Goal: Task Accomplishment & Management: Manage account settings

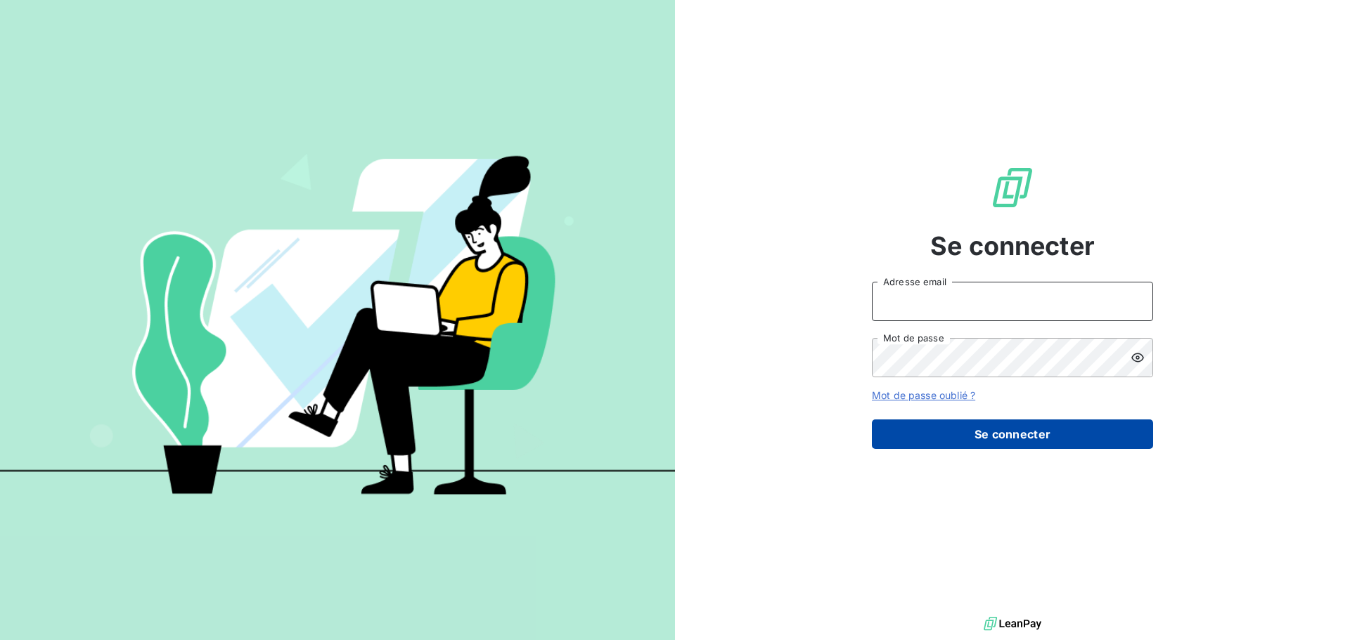
type input "[EMAIL_ADDRESS][DOMAIN_NAME]"
click at [1041, 434] on button "Se connecter" at bounding box center [1012, 435] width 281 height 30
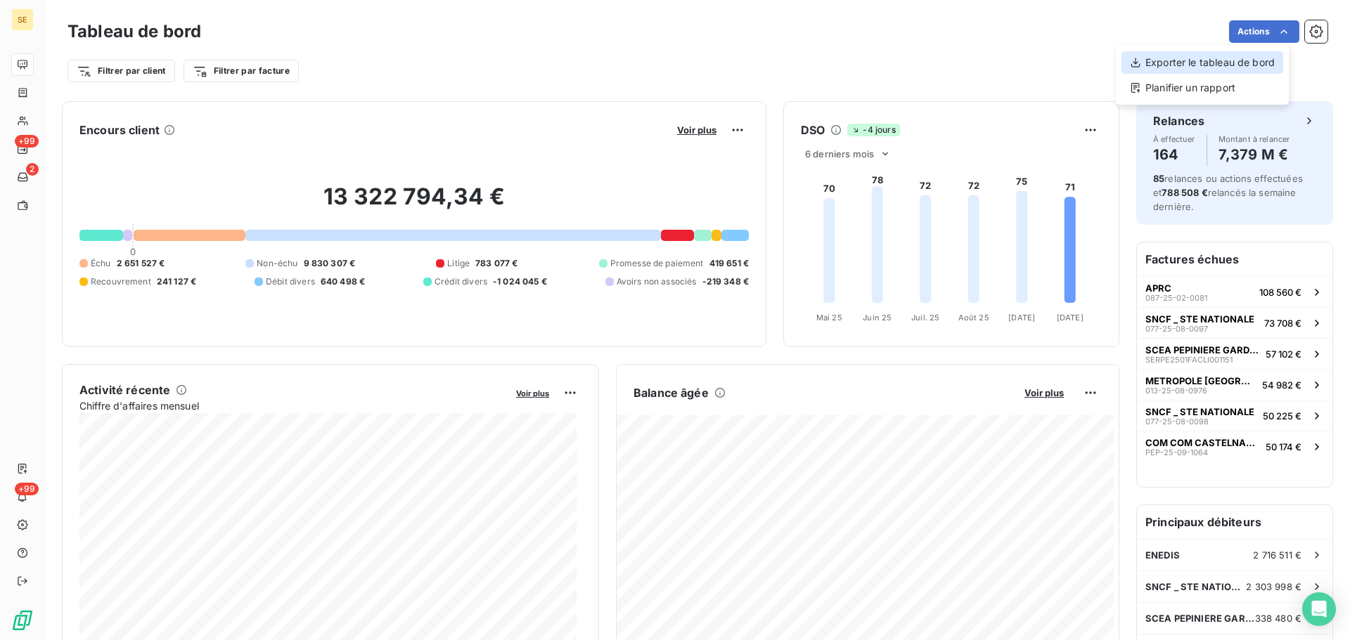
click at [1226, 66] on div "Exporter le tableau de bord" at bounding box center [1202, 62] width 162 height 22
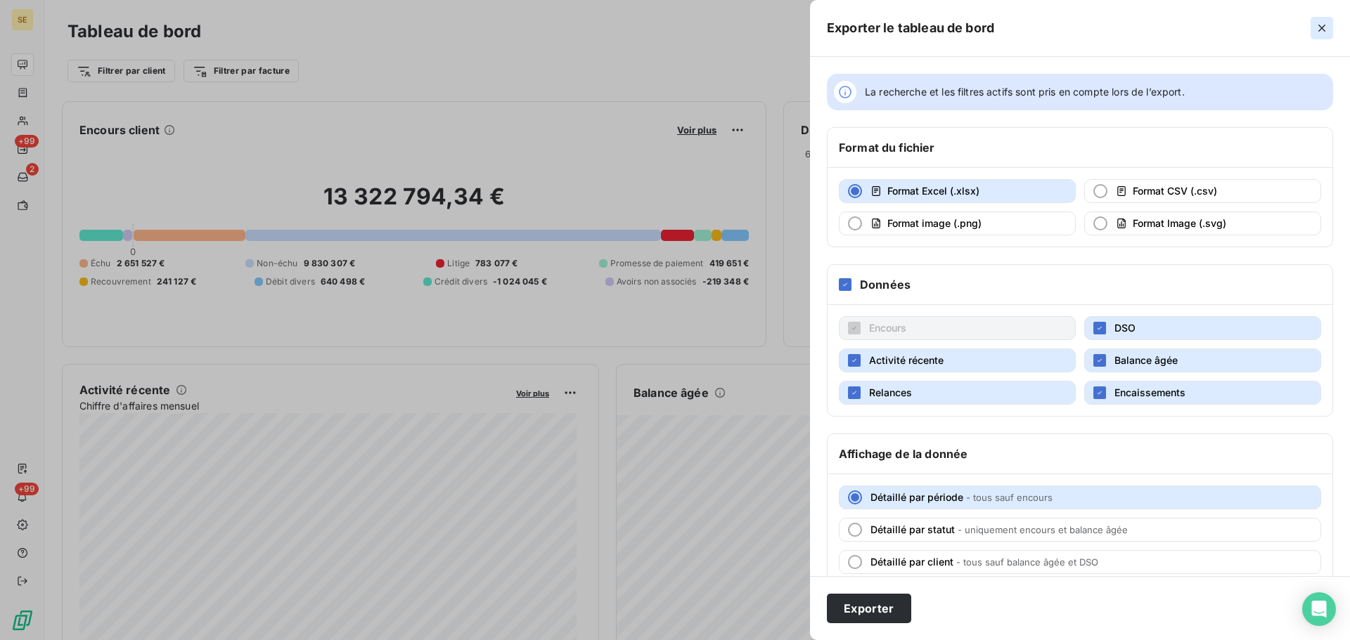
click at [1317, 27] on icon "button" at bounding box center [1322, 28] width 14 height 14
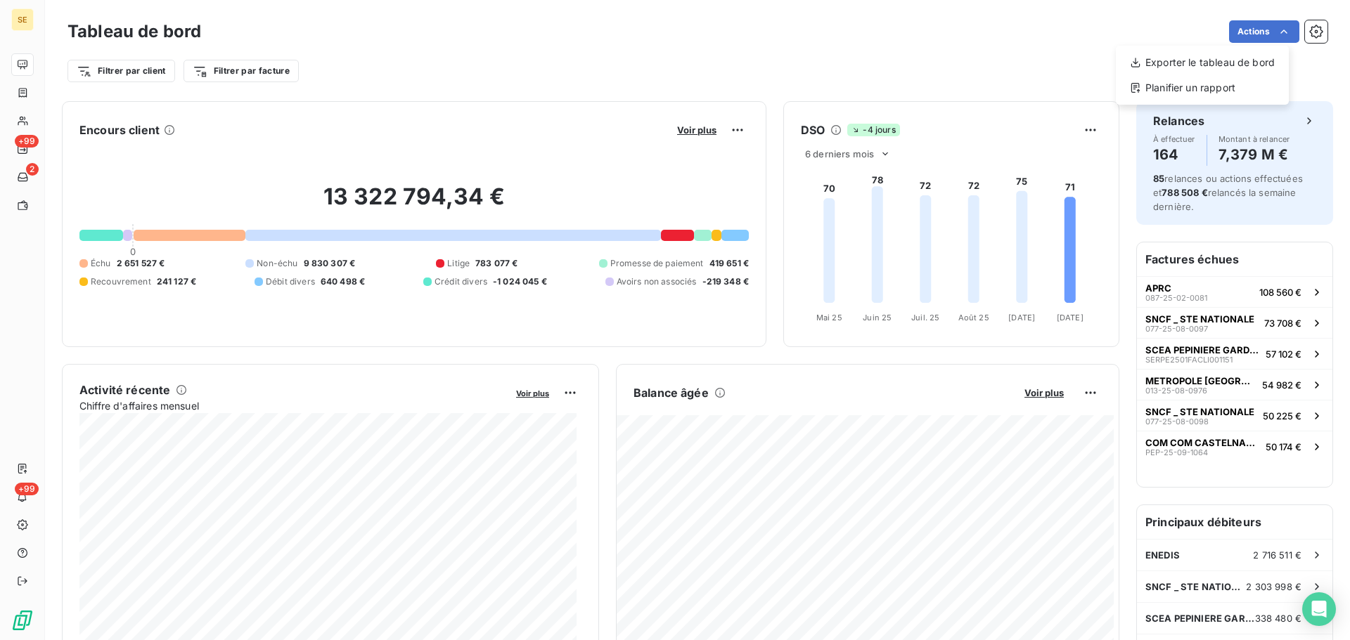
click at [1270, 29] on html "SE +99 2 +99 Tableau de bord Actions Exporter le tableau de bord Planifier un r…" at bounding box center [675, 320] width 1350 height 640
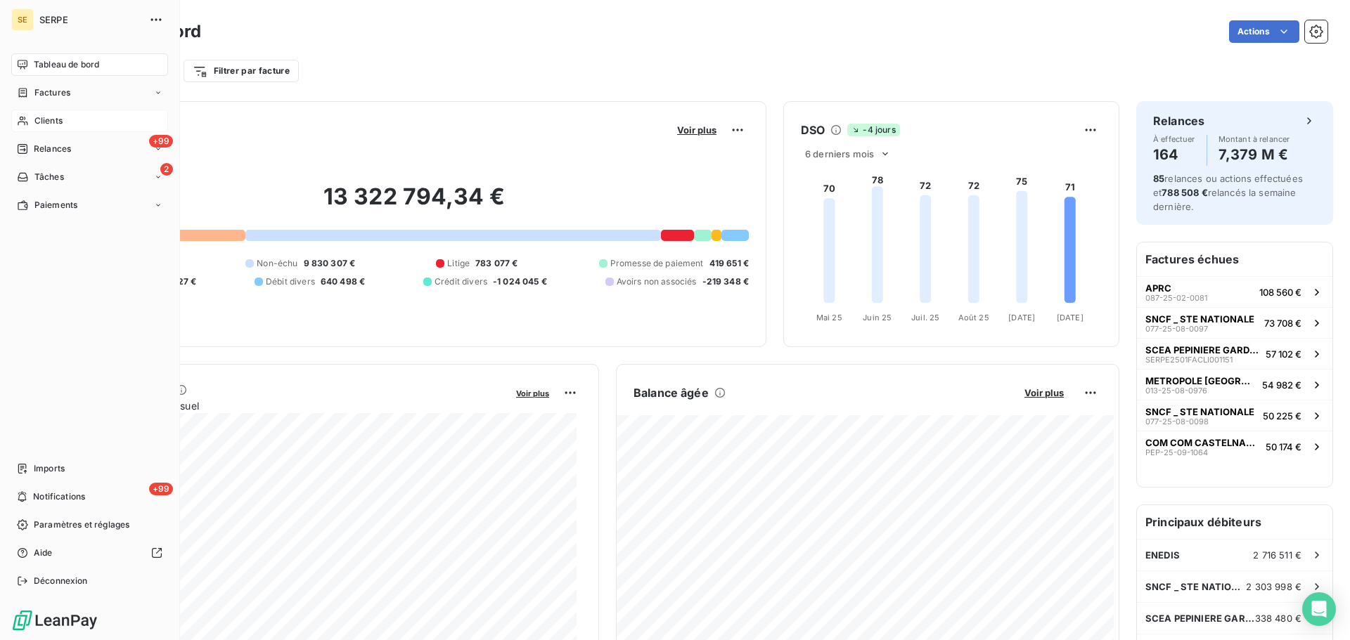
click at [37, 123] on span "Clients" at bounding box center [48, 121] width 28 height 13
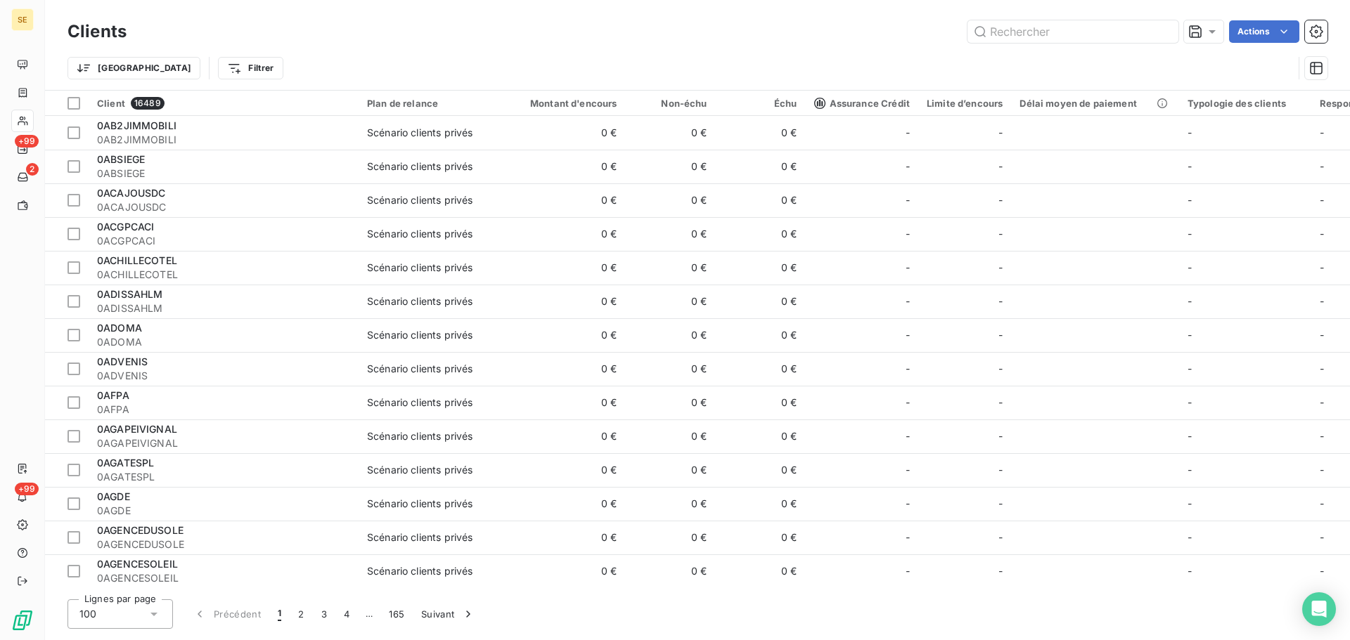
click at [194, 68] on html "SE +99 2 +99 Clients Actions Trier Filtrer Client 16489 Plan de relance Montant…" at bounding box center [675, 320] width 1350 height 640
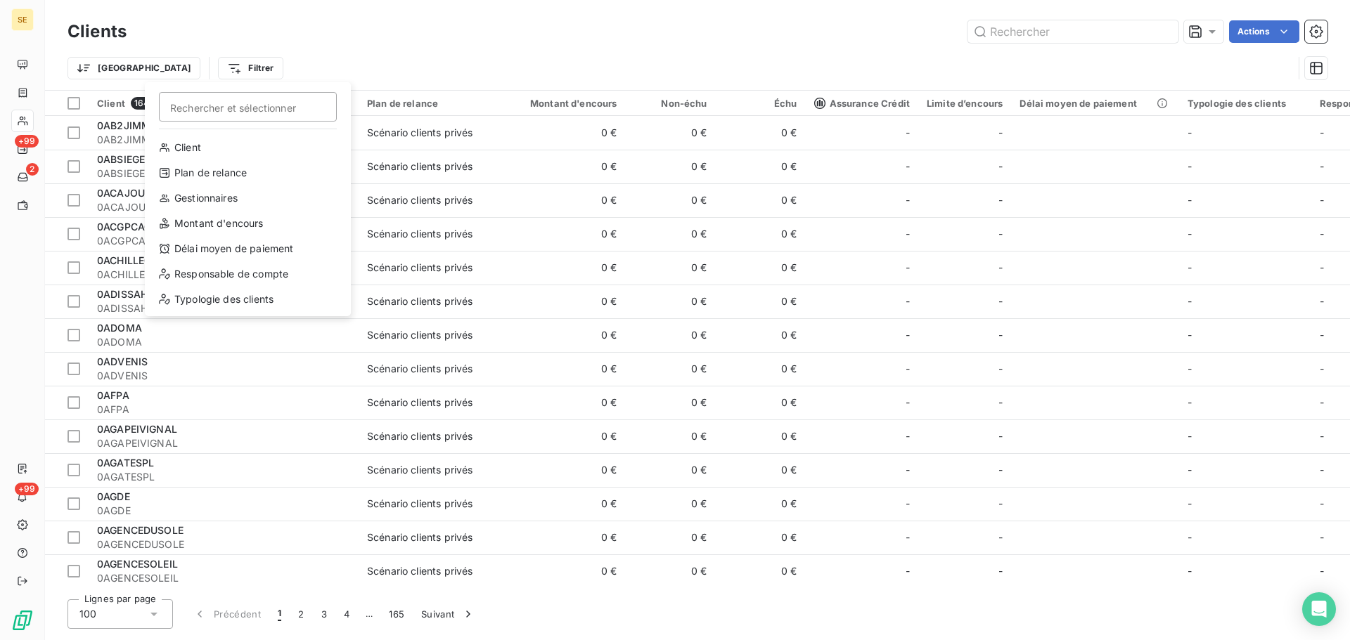
click at [98, 61] on html "SE +99 2 +99 Clients Actions Trier Filtrer Rechercher et sélectionner Client Pl…" at bounding box center [675, 320] width 1350 height 640
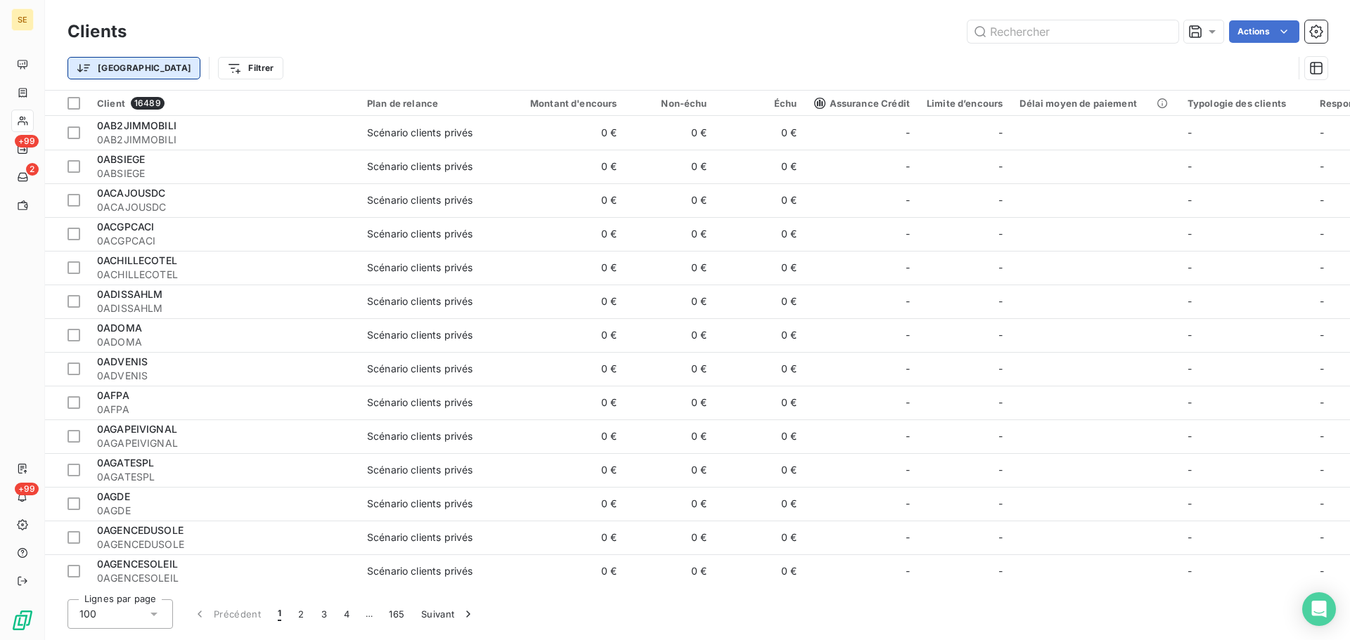
click at [97, 63] on html "SE +99 2 +99 Clients Actions Trier Filtrer Client 16489 Plan de relance Montant…" at bounding box center [675, 320] width 1350 height 640
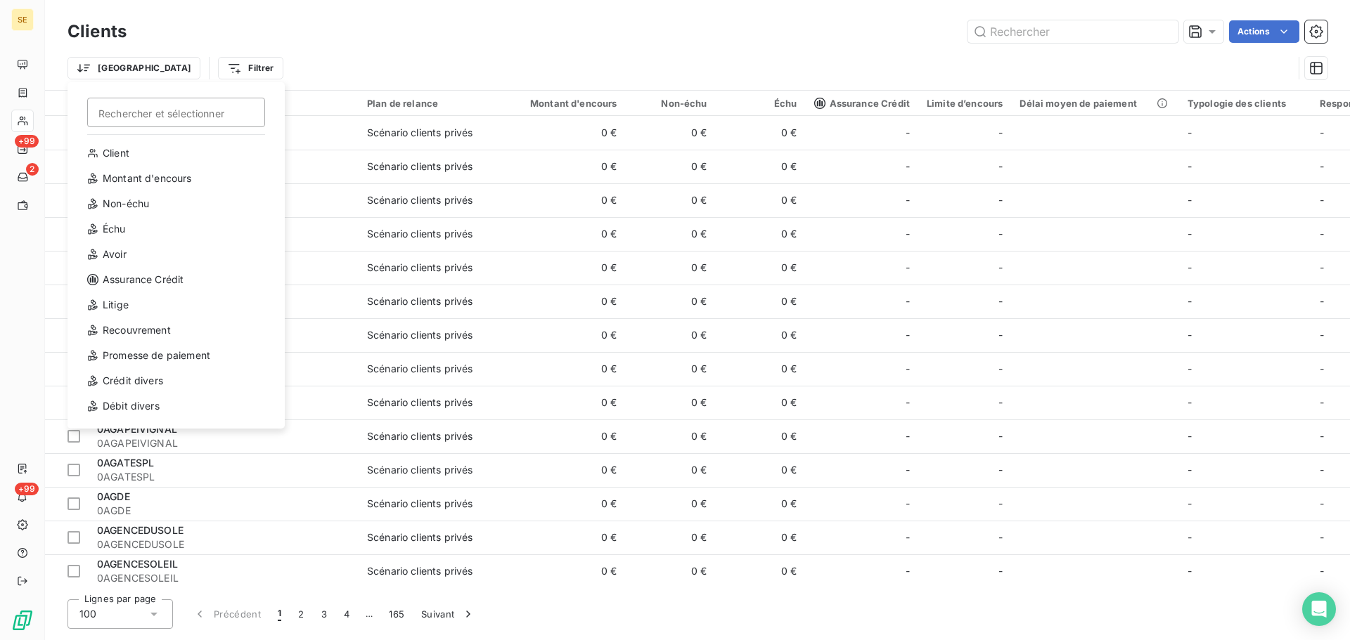
click at [486, 63] on html "SE +99 2 +99 Clients Actions Trier Rechercher et sélectionner Client Montant d'…" at bounding box center [675, 320] width 1350 height 640
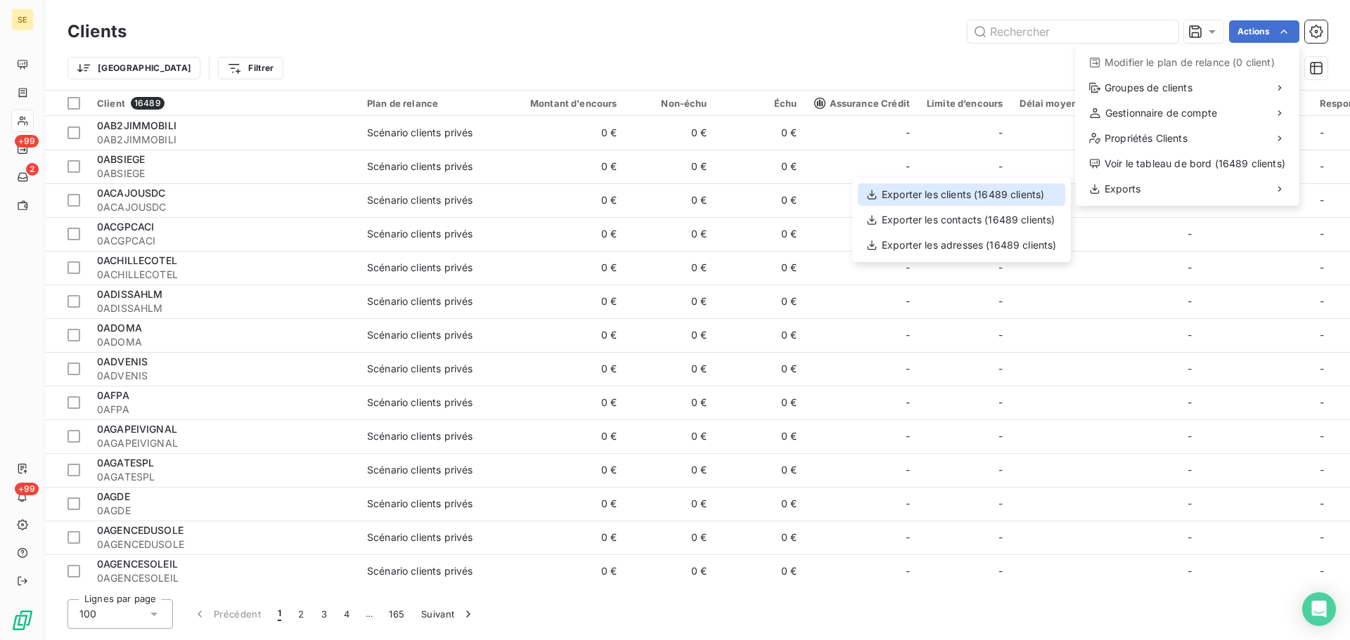
click at [1043, 193] on div "Exporter les clients (16489 clients)" at bounding box center [961, 194] width 207 height 22
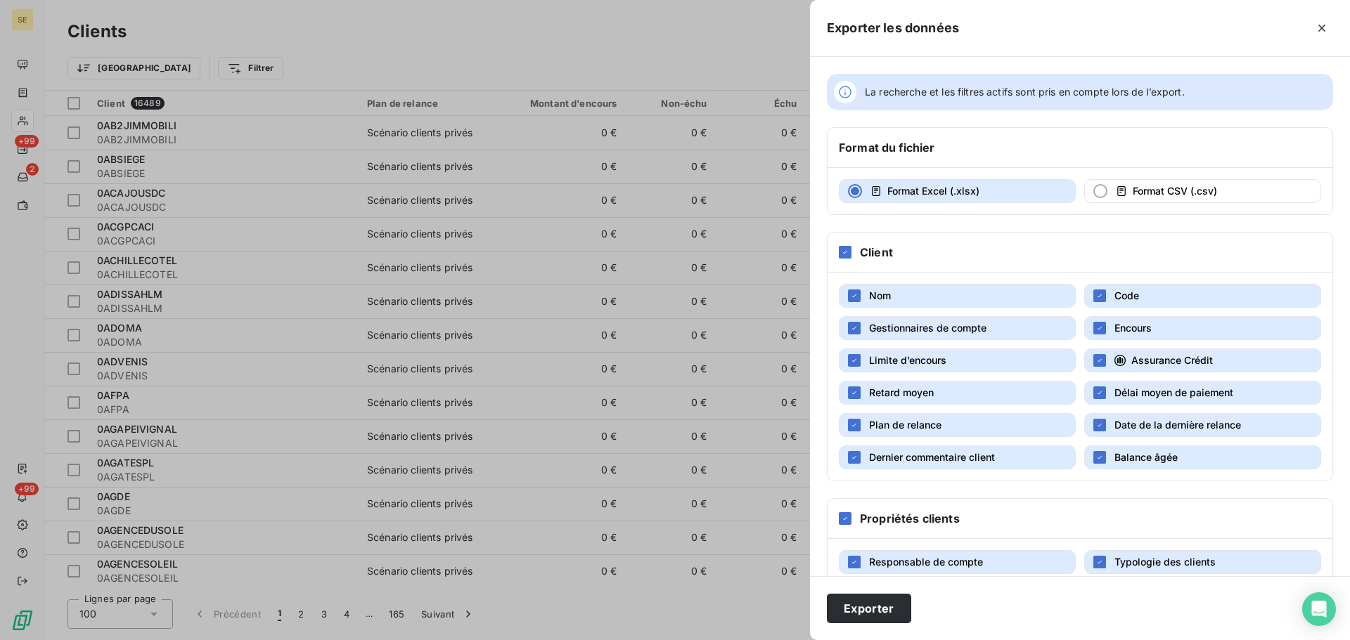
scroll to position [27, 0]
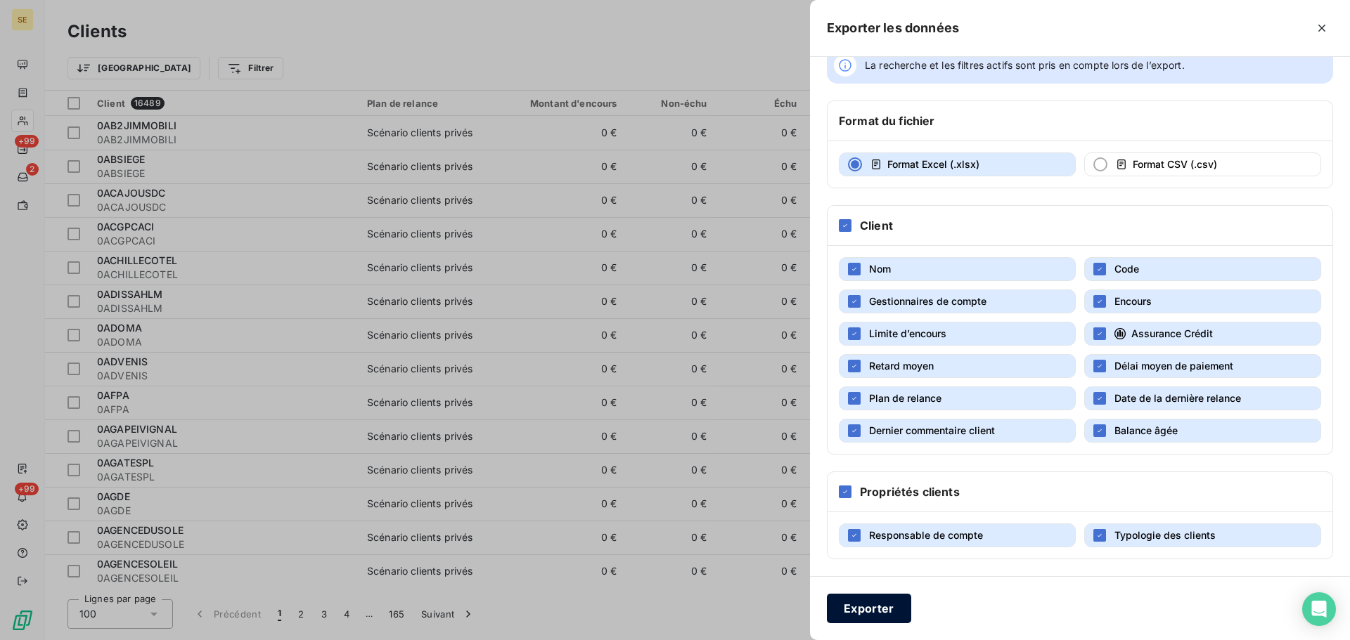
click at [881, 610] on button "Exporter" at bounding box center [869, 609] width 84 height 30
click at [1279, 41] on div "Exporter les données" at bounding box center [1080, 28] width 540 height 57
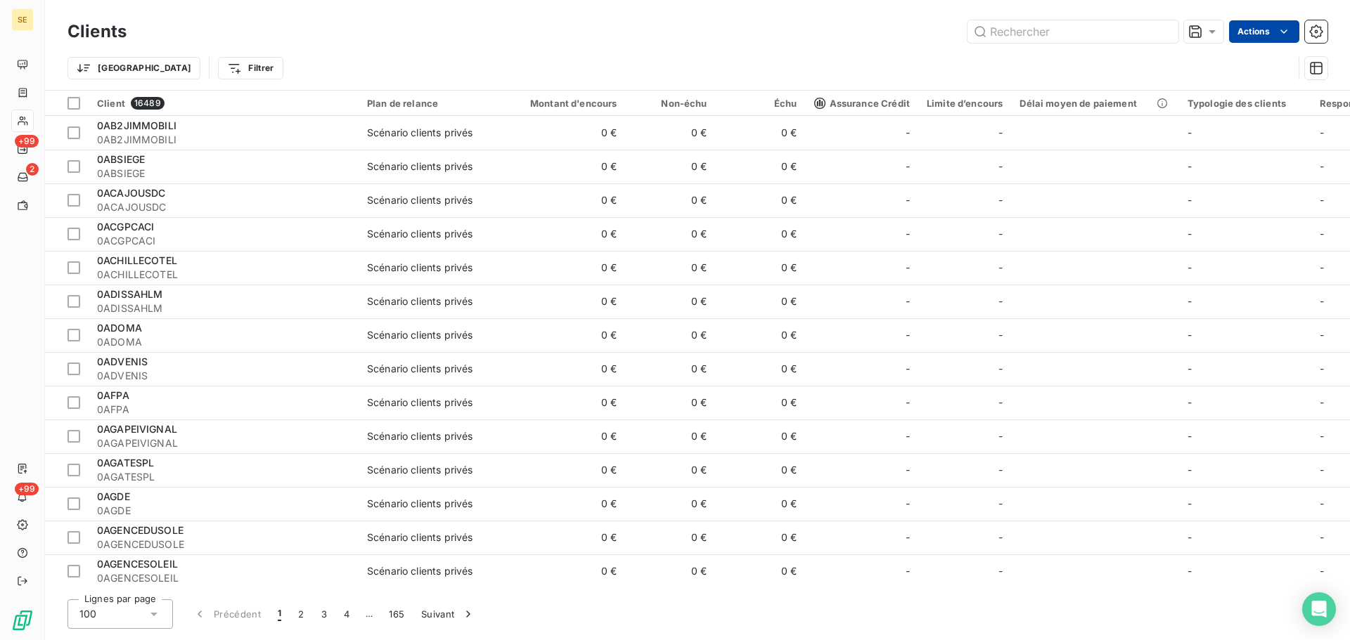
click at [1251, 37] on html "SE +99 2 +99 Clients Actions Trier Filtrer Client 16489 Plan de relance Montant…" at bounding box center [675, 320] width 1350 height 640
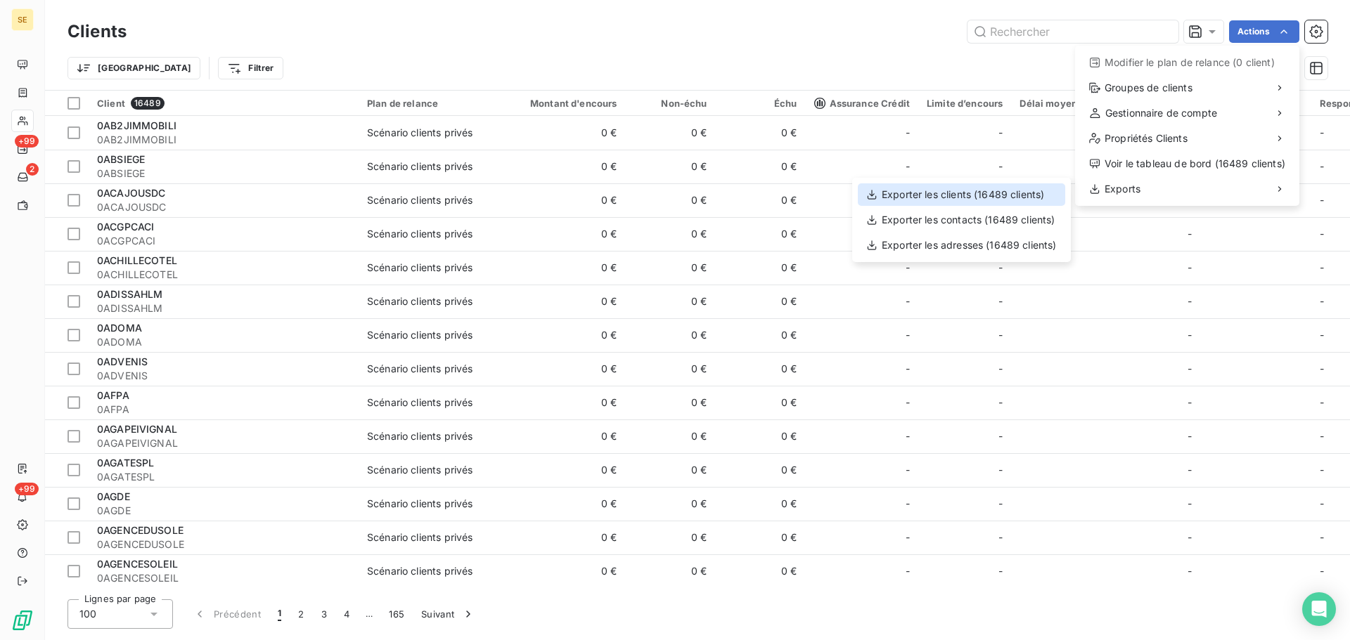
click at [1003, 192] on div "Exporter les clients (16489 clients)" at bounding box center [961, 194] width 207 height 22
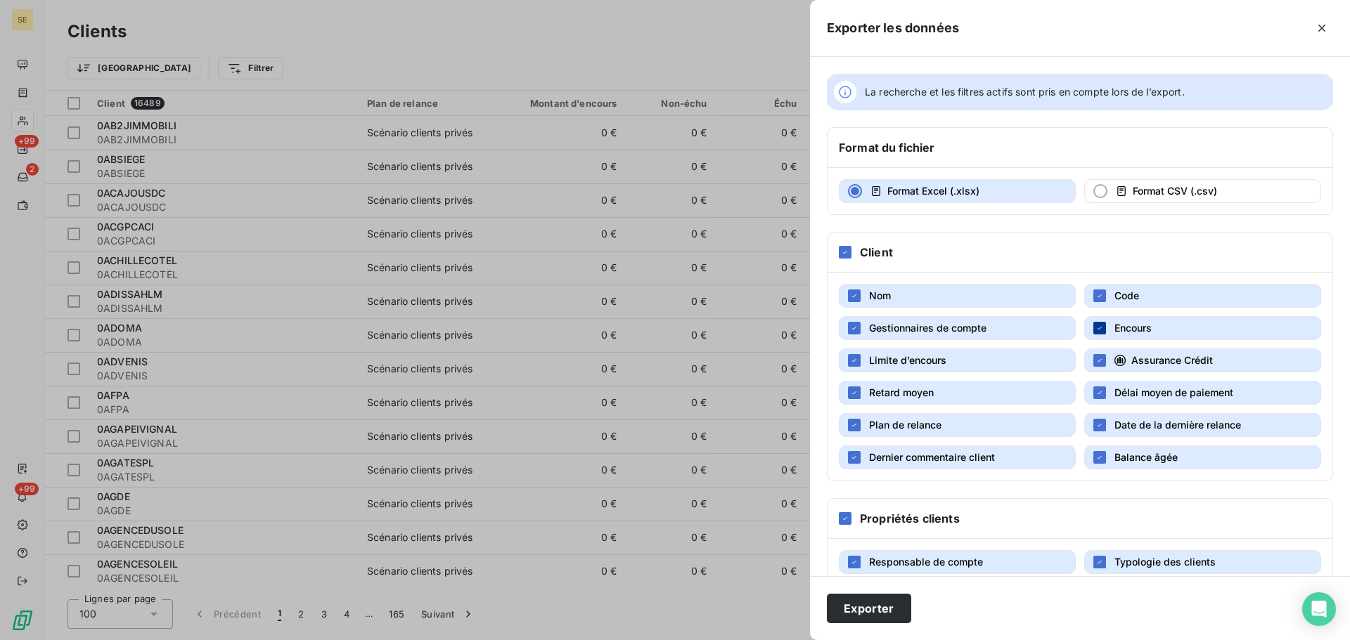
click at [1097, 333] on div "button" at bounding box center [1099, 328] width 13 height 13
click at [1107, 331] on button "Encours" at bounding box center [1202, 328] width 237 height 24
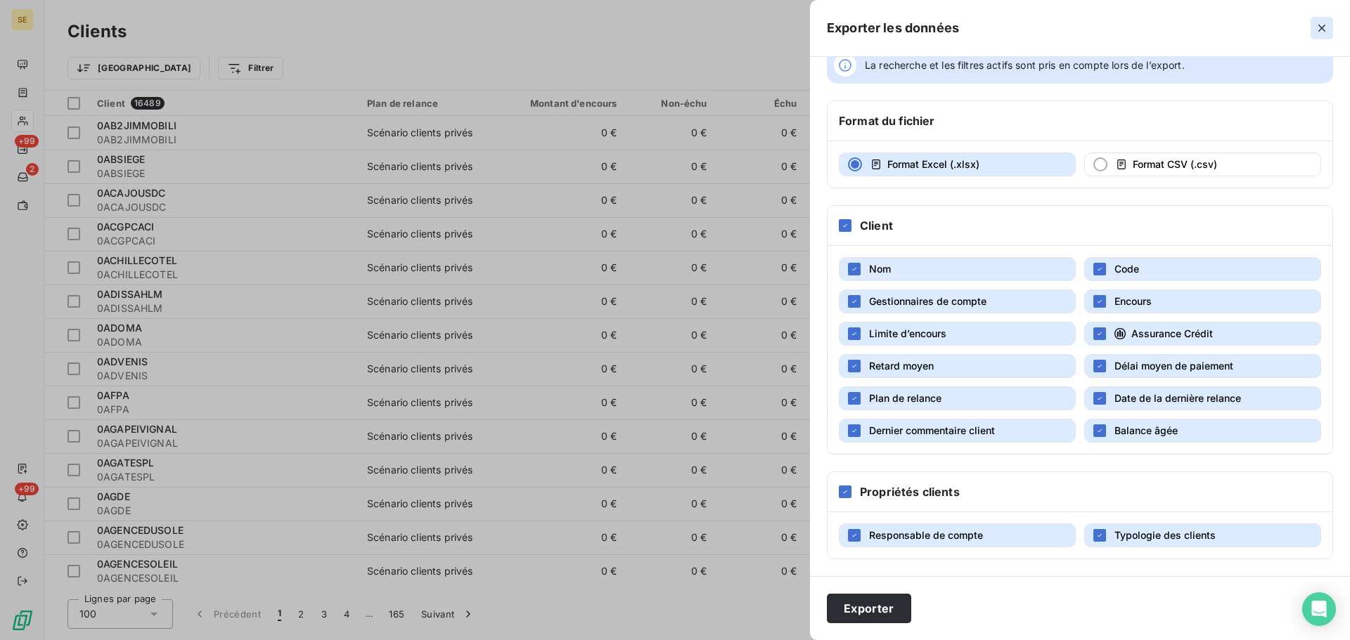
click at [1324, 27] on icon "button" at bounding box center [1322, 28] width 14 height 14
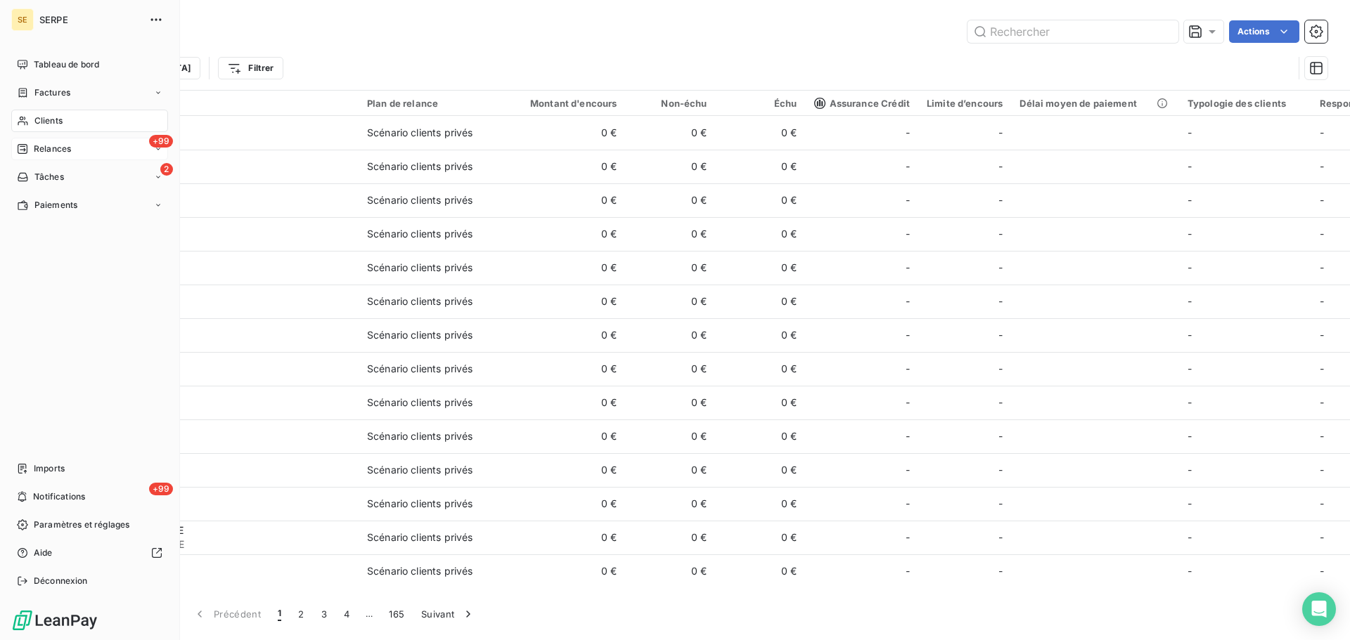
click at [72, 155] on div "+99 Relances" at bounding box center [89, 149] width 157 height 22
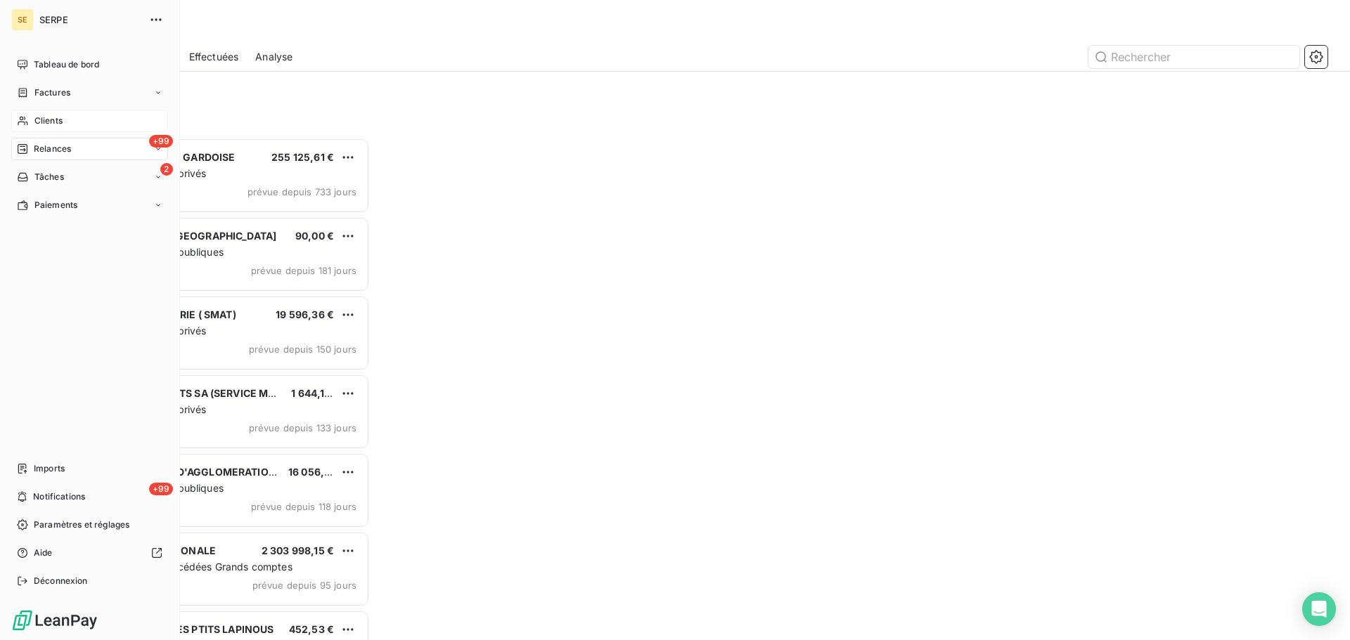
scroll to position [492, 292]
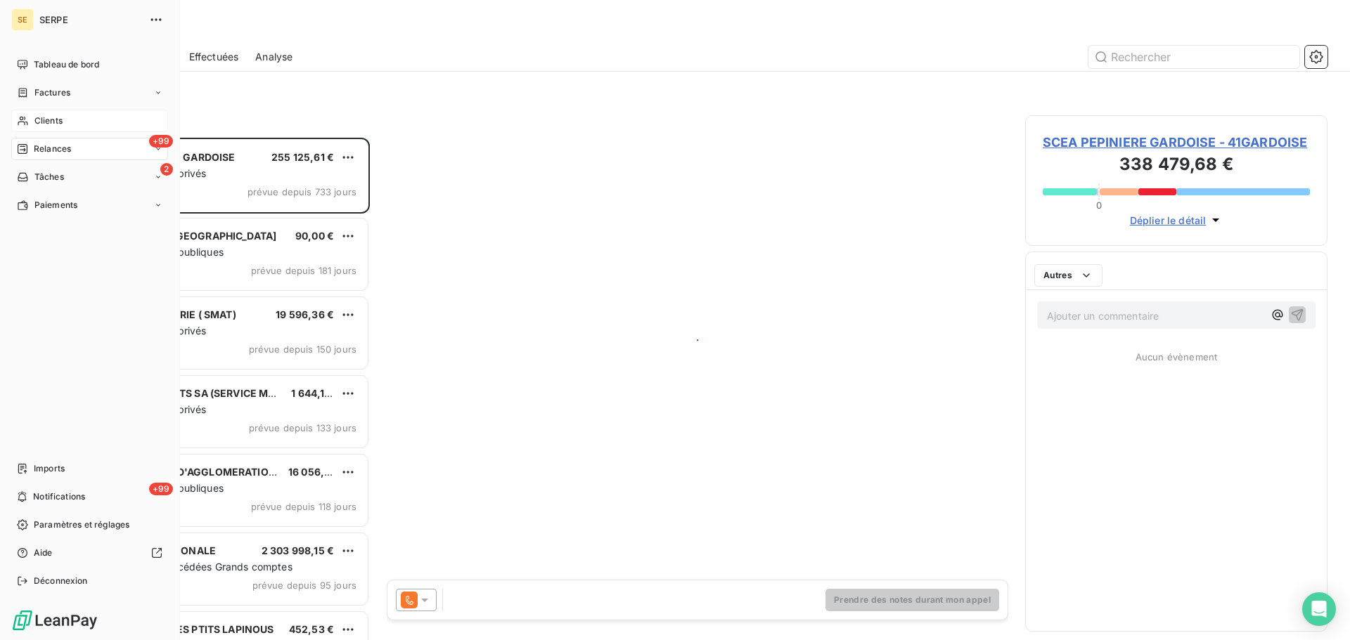
click at [37, 117] on span "Clients" at bounding box center [48, 121] width 28 height 13
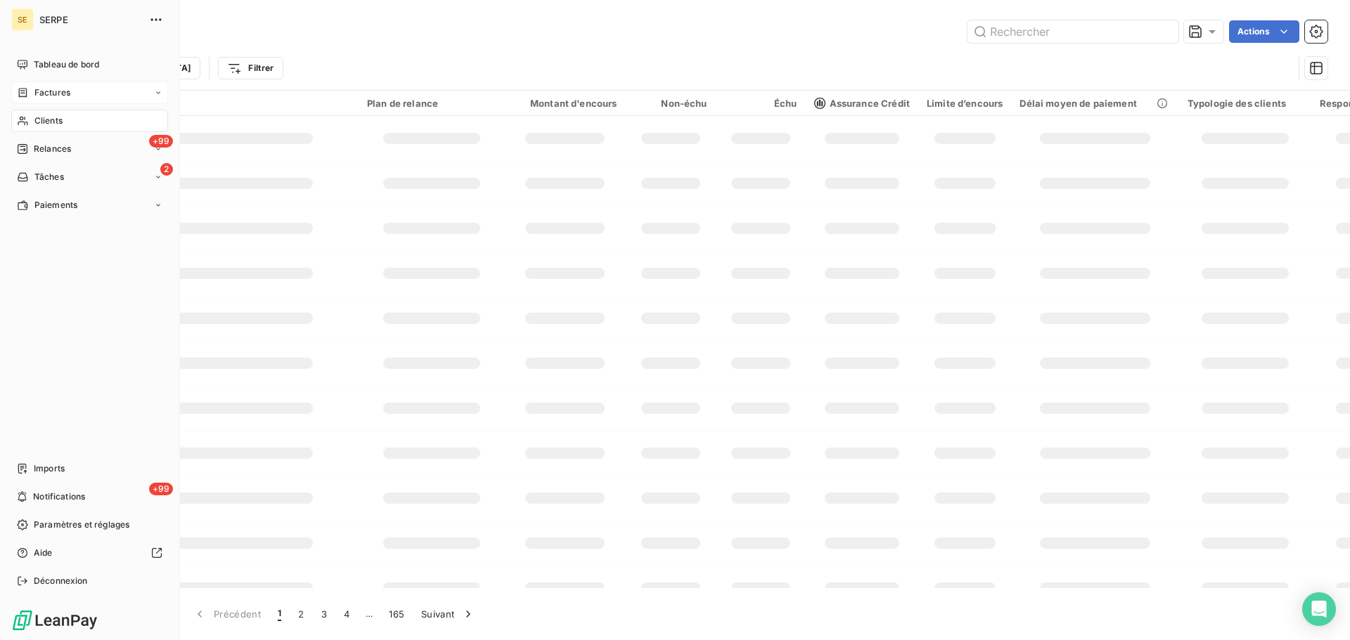
click at [63, 97] on span "Factures" at bounding box center [52, 92] width 36 height 13
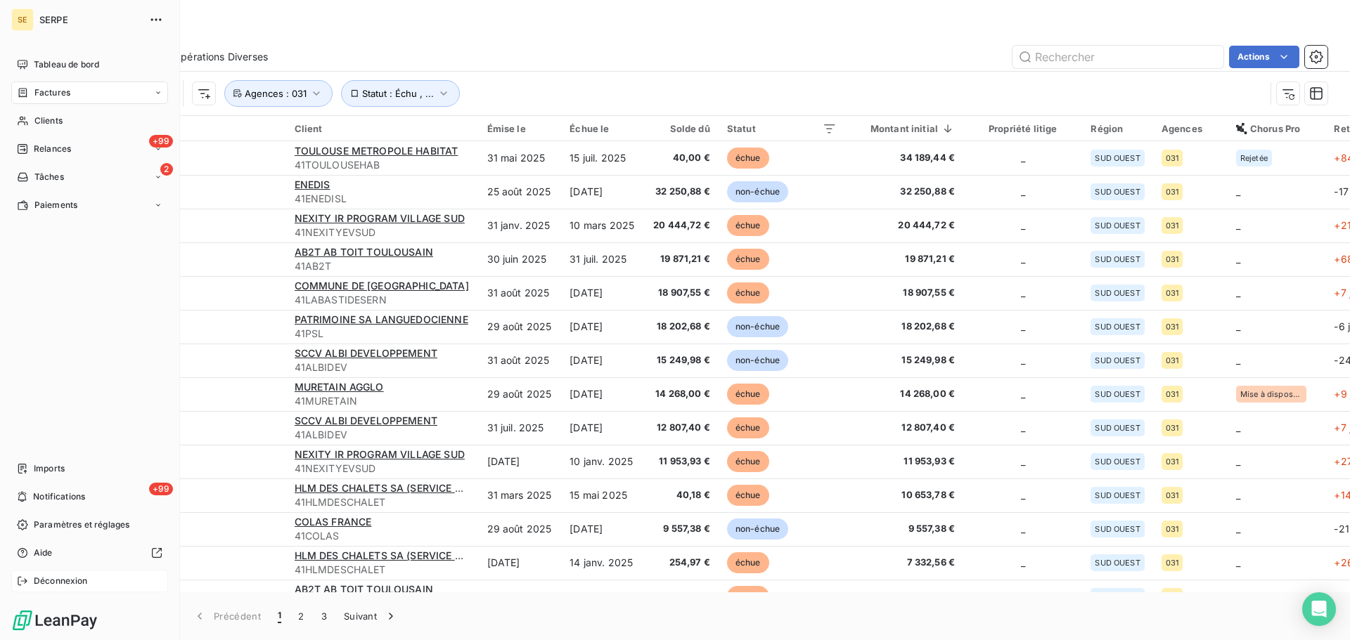
click at [87, 583] on div "Déconnexion" at bounding box center [89, 581] width 157 height 22
